Goal: Task Accomplishment & Management: Use online tool/utility

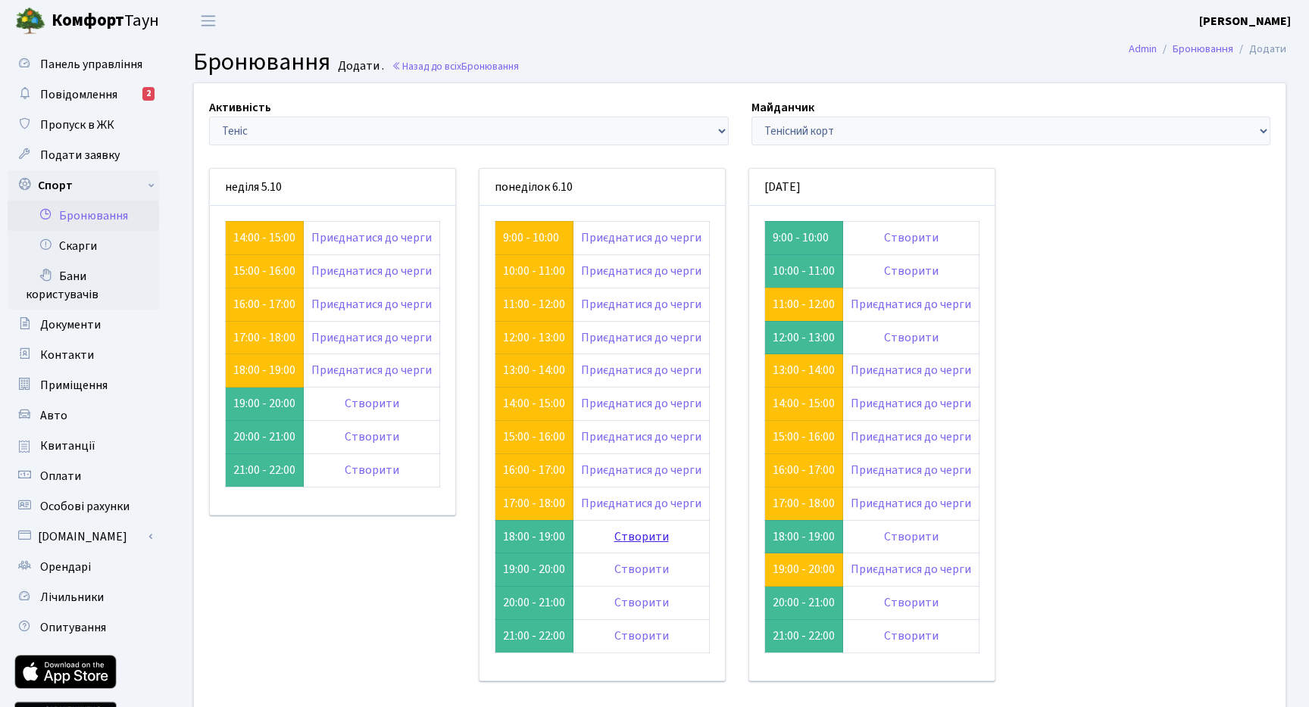
click at [657, 539] on link "Створити" at bounding box center [641, 537] width 55 height 17
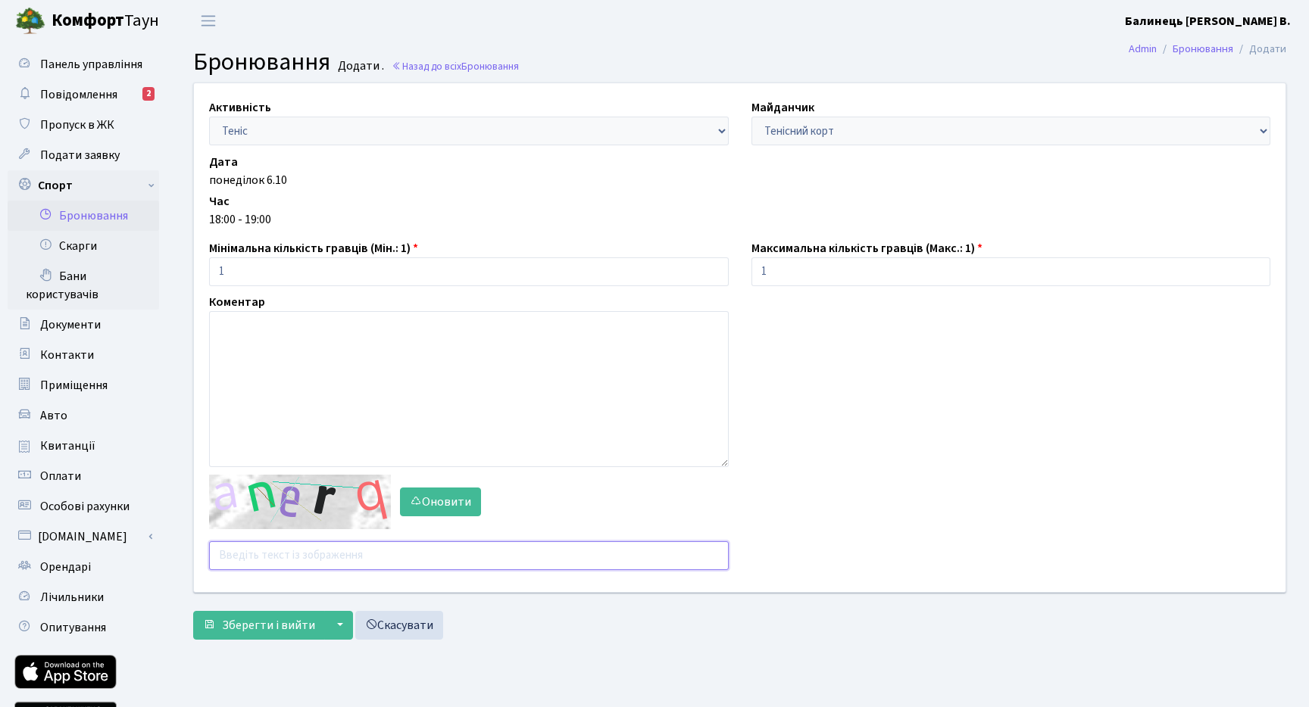
click at [323, 545] on input "text" at bounding box center [469, 556] width 520 height 29
type input "dd42h"
click at [298, 625] on span "Зберегти і вийти" at bounding box center [268, 625] width 93 height 17
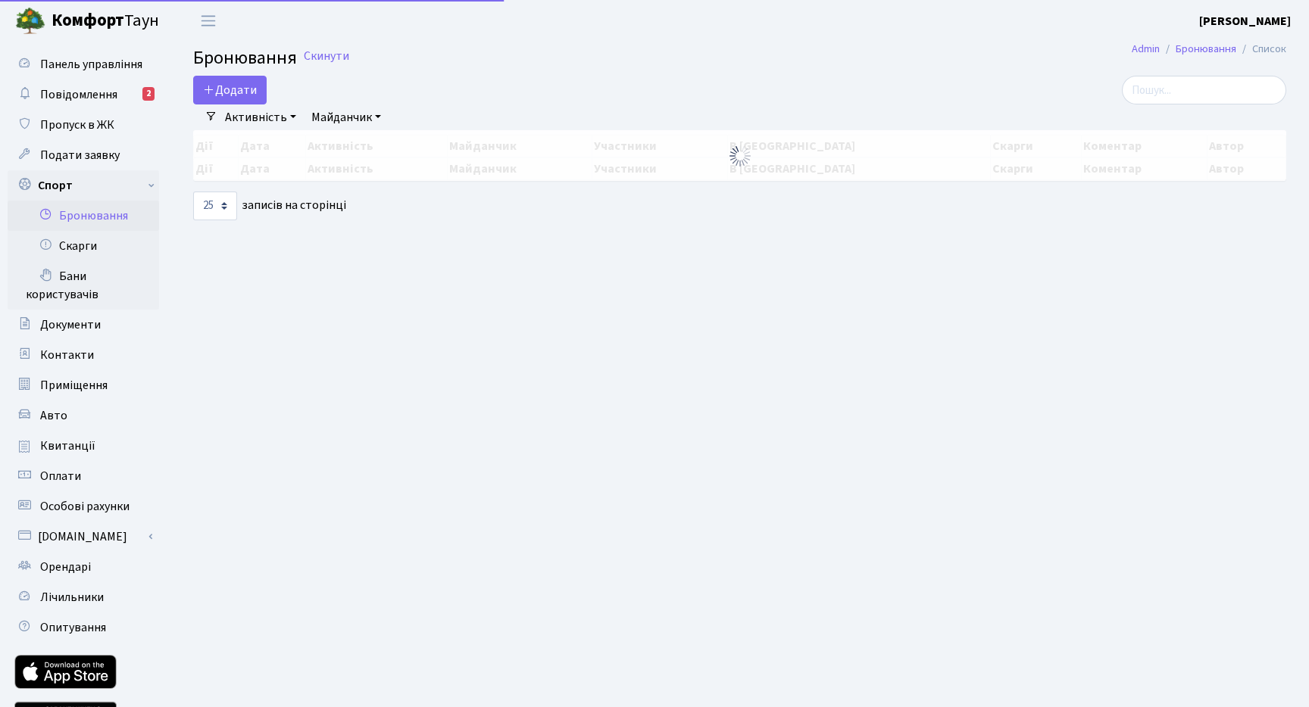
select select "25"
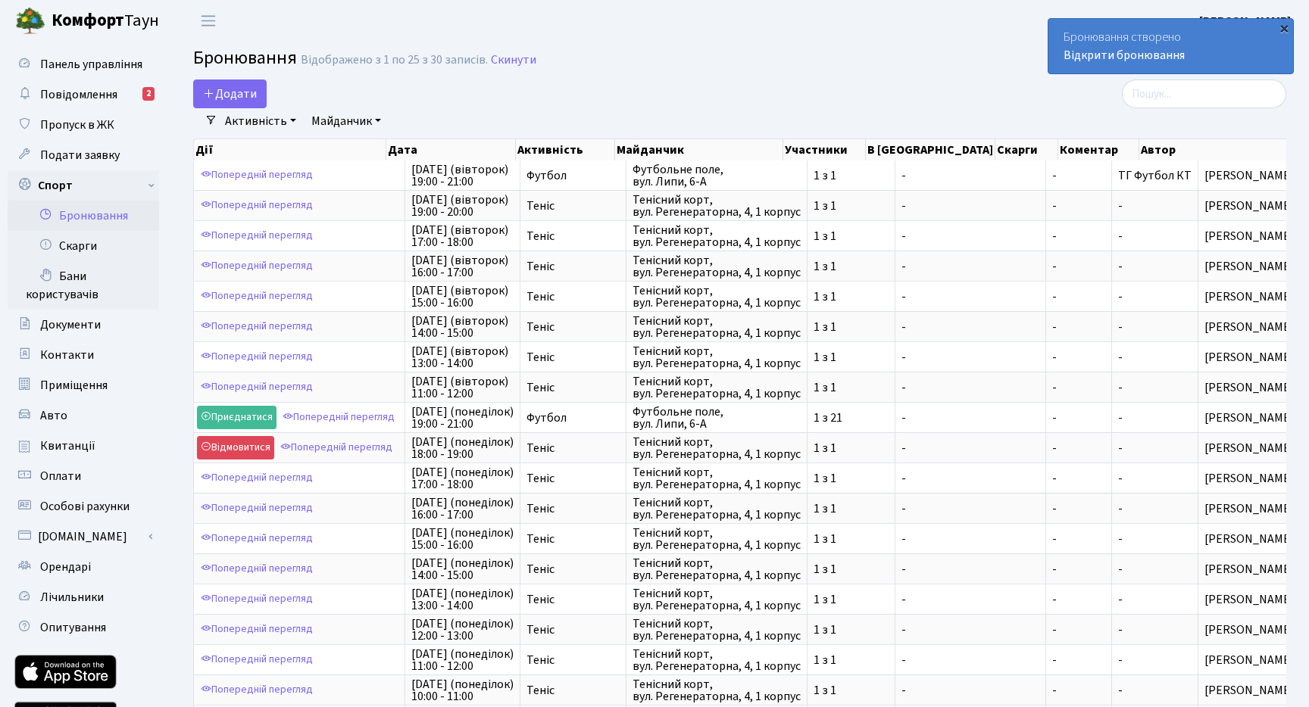
click at [1284, 33] on div "×" at bounding box center [1283, 27] width 15 height 15
